Goal: Information Seeking & Learning: Check status

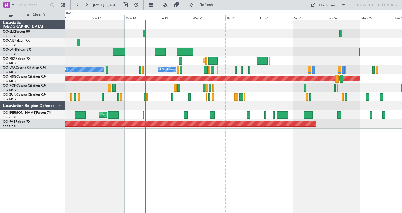
click at [157, 85] on div "Planned Maint Kortrijk-[GEOGRAPHIC_DATA] A/C Unavailable [GEOGRAPHIC_DATA] ([GE…" at bounding box center [233, 74] width 336 height 108
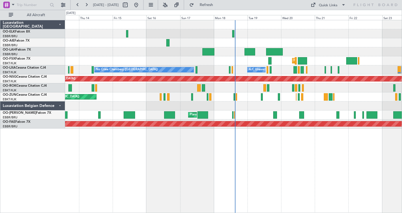
click at [174, 151] on div "Planned Maint Kortrijk-[GEOGRAPHIC_DATA] No [GEOGRAPHIC_DATA] ([GEOGRAPHIC_DATA…" at bounding box center [233, 116] width 337 height 193
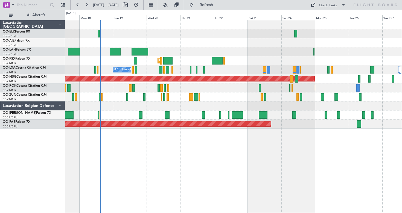
click at [78, 162] on div "Planned Maint Kortrijk-[GEOGRAPHIC_DATA] A/C Unavailable [GEOGRAPHIC_DATA] ([GE…" at bounding box center [233, 116] width 337 height 193
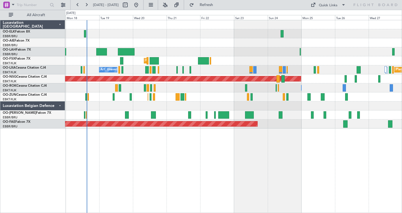
click at [104, 108] on div at bounding box center [233, 105] width 336 height 9
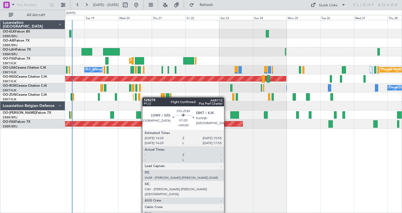
click at [140, 99] on div "Planned Maint Kortrijk-[GEOGRAPHIC_DATA] A/C Unavailable [GEOGRAPHIC_DATA] ([GE…" at bounding box center [233, 74] width 336 height 108
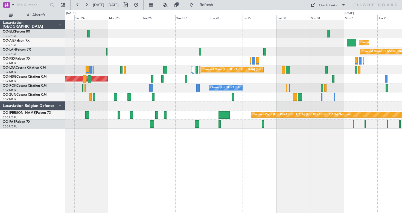
click at [129, 63] on div "Planned Maint [GEOGRAPHIC_DATA] ([GEOGRAPHIC_DATA]) Planned [GEOGRAPHIC_DATA][P…" at bounding box center [233, 74] width 336 height 108
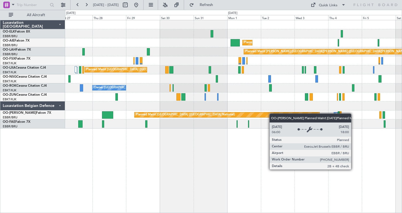
click at [262, 117] on div "Planned Maint Kortrijk-[GEOGRAPHIC_DATA] Planned Maint [GEOGRAPHIC_DATA] ([GEOG…" at bounding box center [233, 74] width 336 height 108
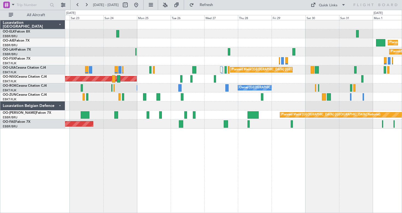
click at [231, 119] on div "Planned Maint Brussels (Brussels National) Owner Melsbroek Air Base" at bounding box center [233, 114] width 336 height 9
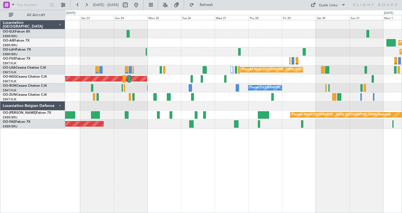
click at [119, 118] on div "Planned Maint London (Farnborough) Planned Maint Alton-st Louis (St Louis Regl)…" at bounding box center [233, 74] width 336 height 108
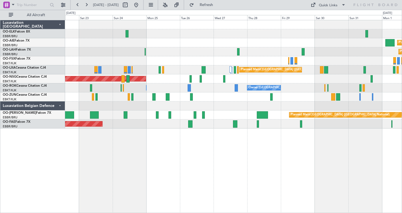
click at [60, 104] on div "Luxaviation Belgian Defence" at bounding box center [32, 105] width 65 height 9
